Goal: Information Seeking & Learning: Learn about a topic

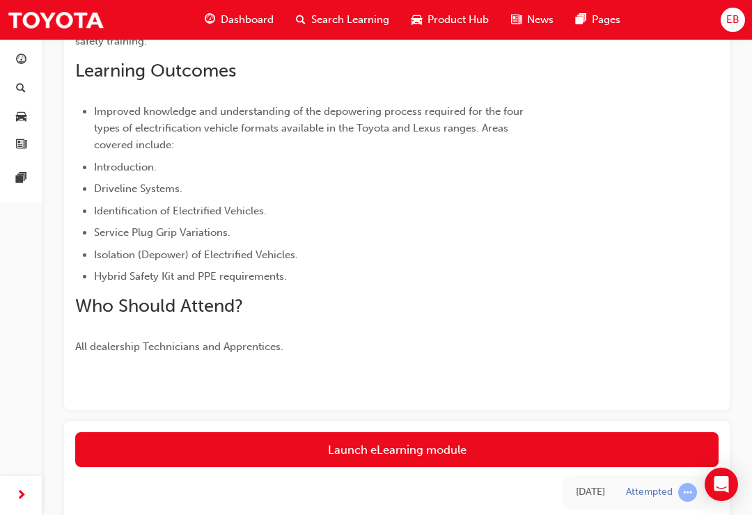
scroll to position [327, 0]
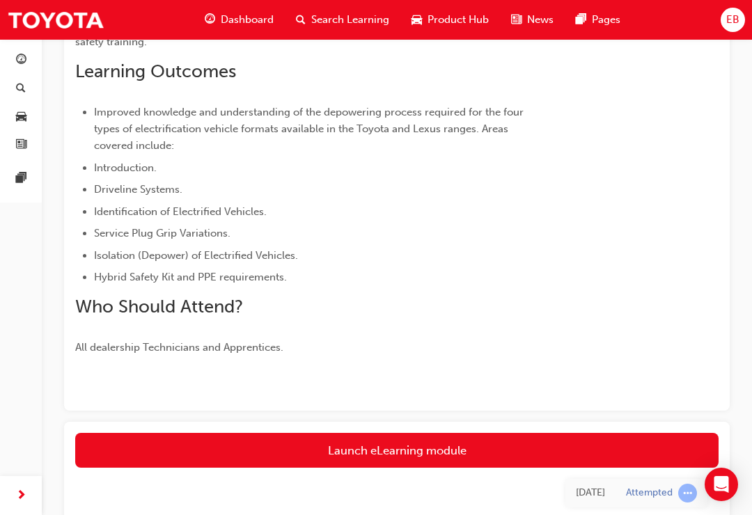
click at [449, 452] on link "Launch eLearning module" at bounding box center [397, 450] width 644 height 35
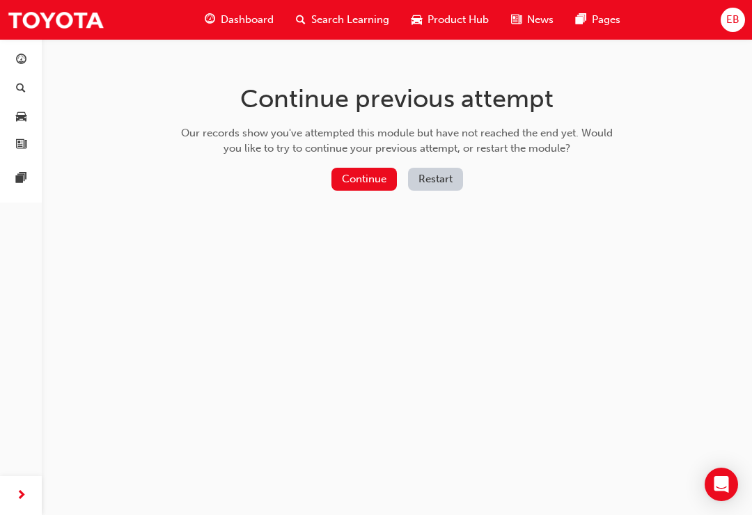
click at [376, 173] on button "Continue" at bounding box center [364, 179] width 65 height 23
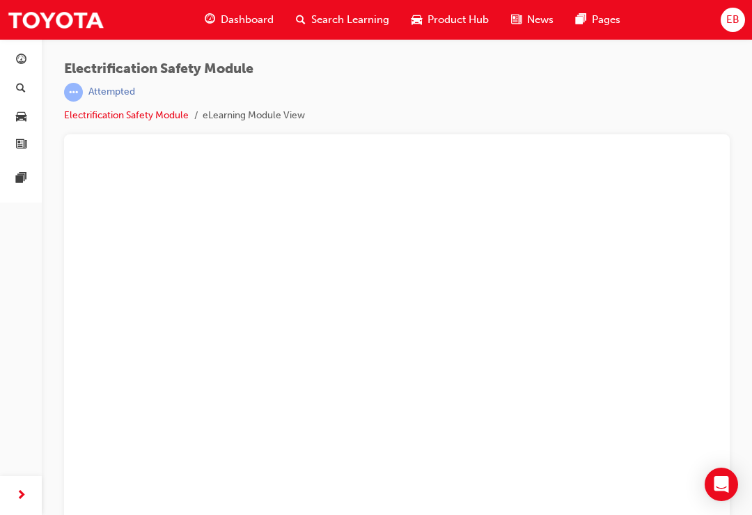
scroll to position [18, 0]
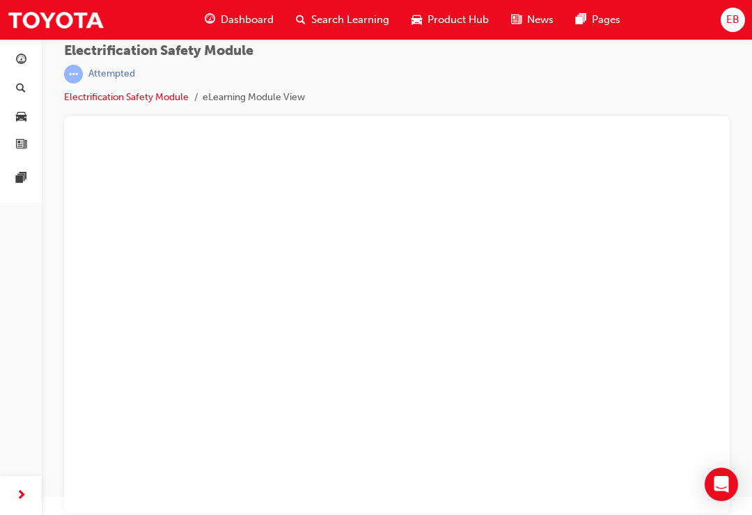
click at [142, 95] on link "Electrification Safety Module" at bounding box center [126, 97] width 125 height 12
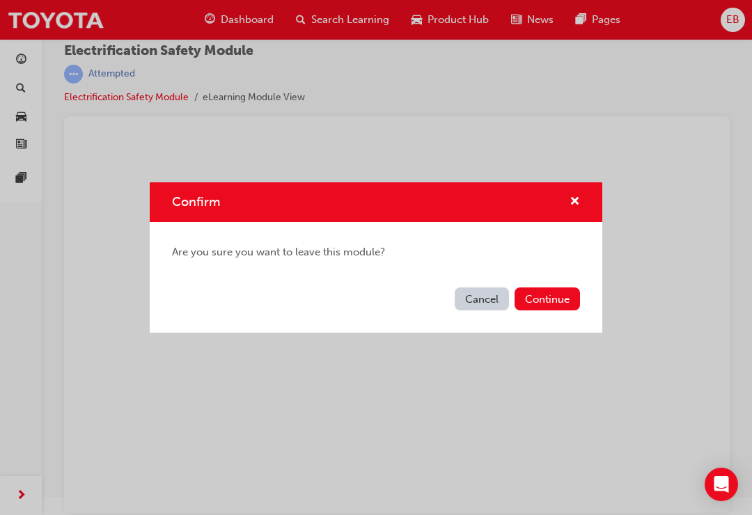
click at [568, 308] on button "Continue" at bounding box center [547, 299] width 65 height 23
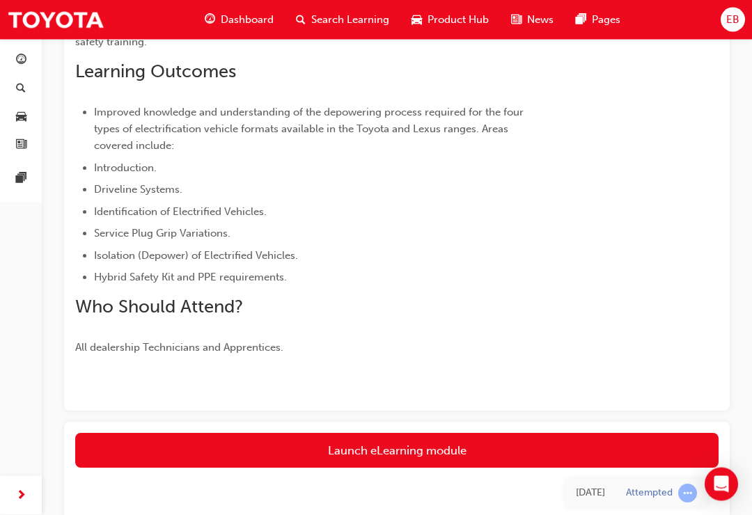
scroll to position [325, 0]
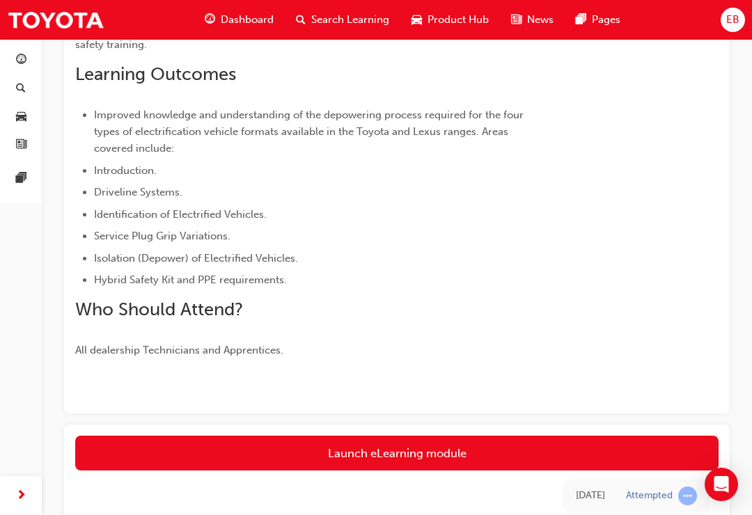
click at [482, 451] on link "Launch eLearning module" at bounding box center [397, 453] width 644 height 35
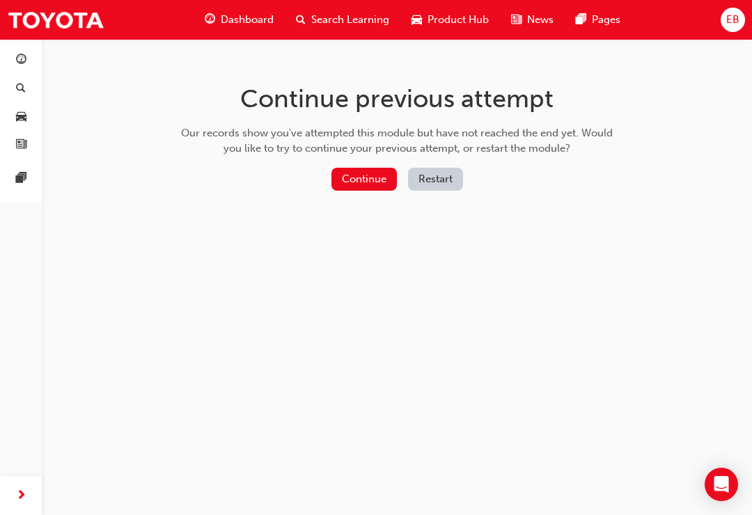
click at [368, 178] on button "Continue" at bounding box center [364, 179] width 65 height 23
